Goal: Obtain resource: Download file/media

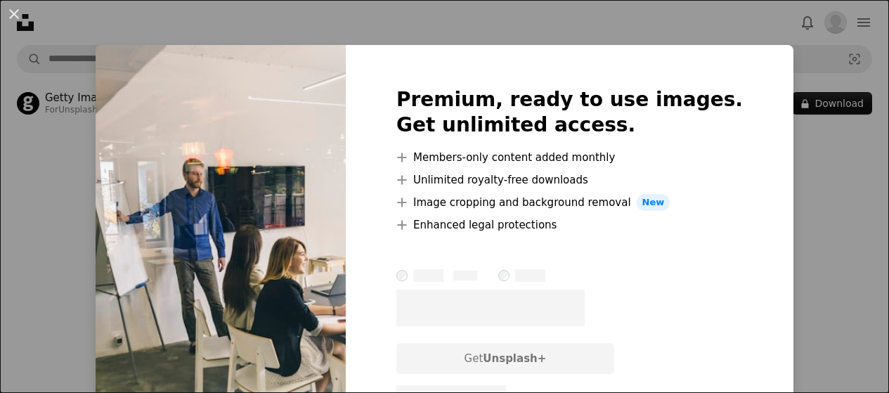
scroll to position [211, 0]
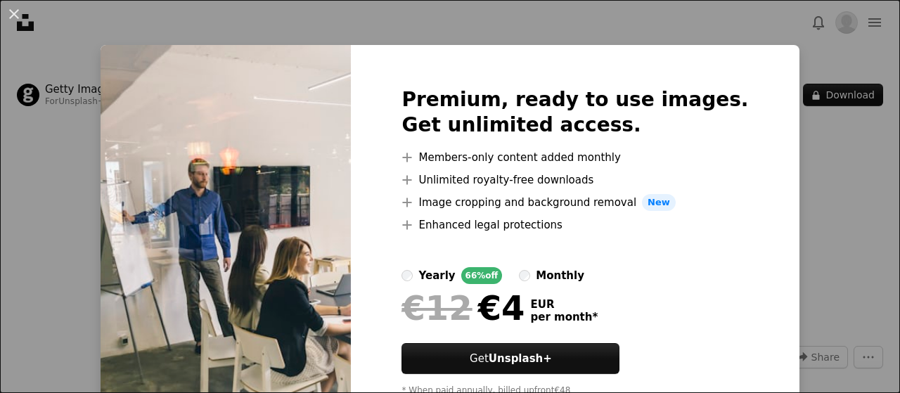
click at [841, 178] on div "An X shape Premium, ready to use images. Get unlimited access. A plus sign Memb…" at bounding box center [450, 196] width 900 height 393
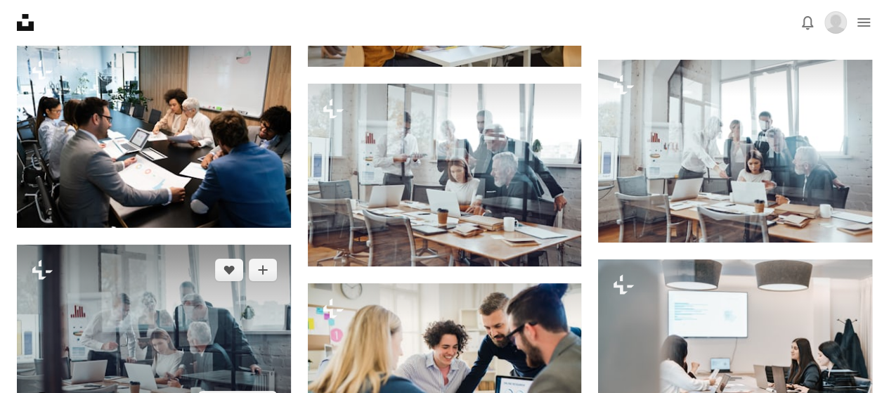
scroll to position [2600, 0]
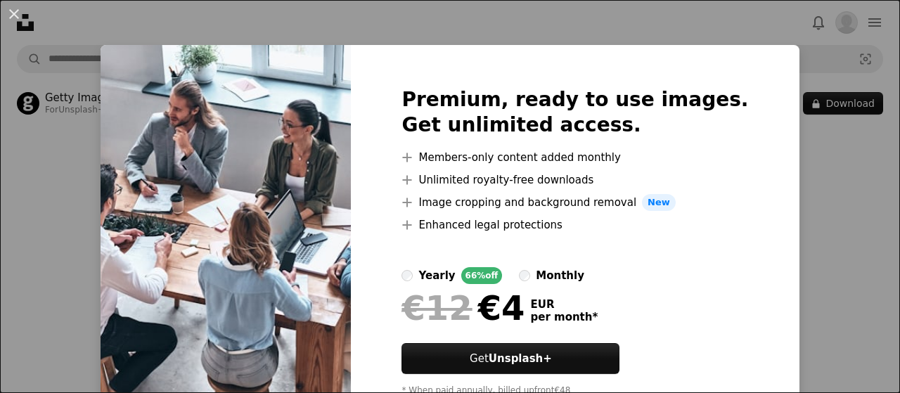
click at [811, 138] on div "An X shape Premium, ready to use images. Get unlimited access. A plus sign Memb…" at bounding box center [450, 196] width 900 height 393
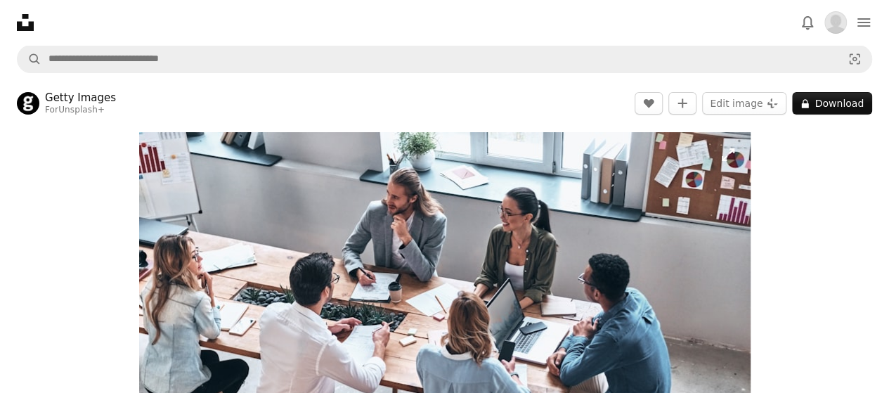
scroll to position [70, 0]
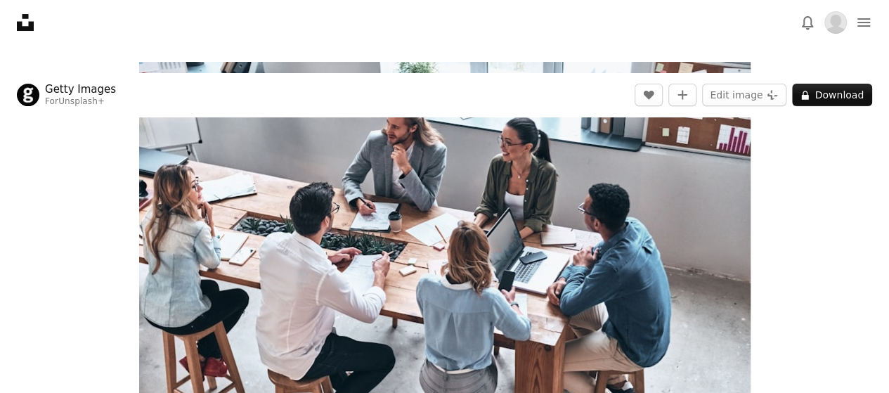
drag, startPoint x: 864, startPoint y: 213, endPoint x: 722, endPoint y: 209, distance: 142.0
click at [864, 213] on div "Zoom in" at bounding box center [444, 266] width 889 height 422
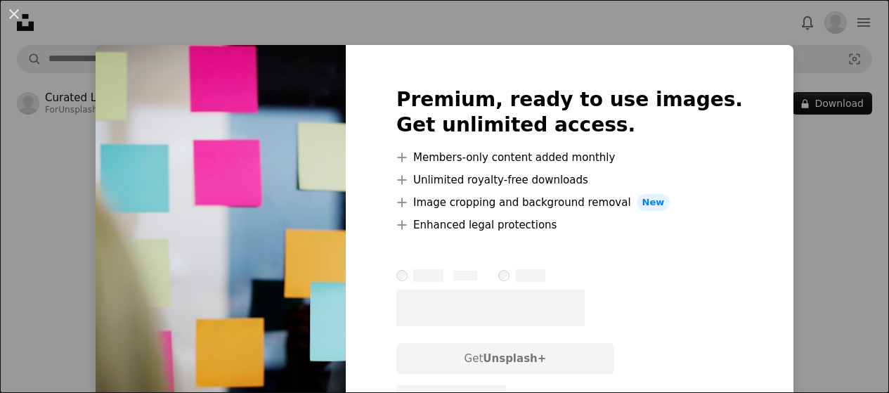
scroll to position [141, 0]
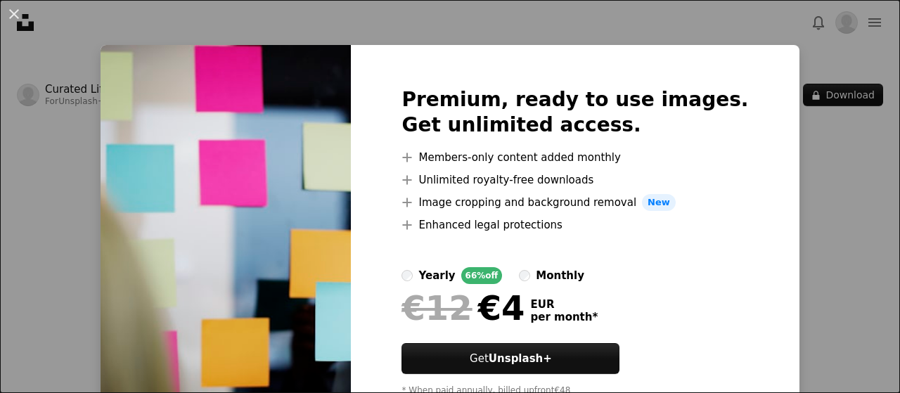
click at [835, 141] on div "An X shape Premium, ready to use images. Get unlimited access. A plus sign Memb…" at bounding box center [450, 196] width 900 height 393
